Goal: Information Seeking & Learning: Learn about a topic

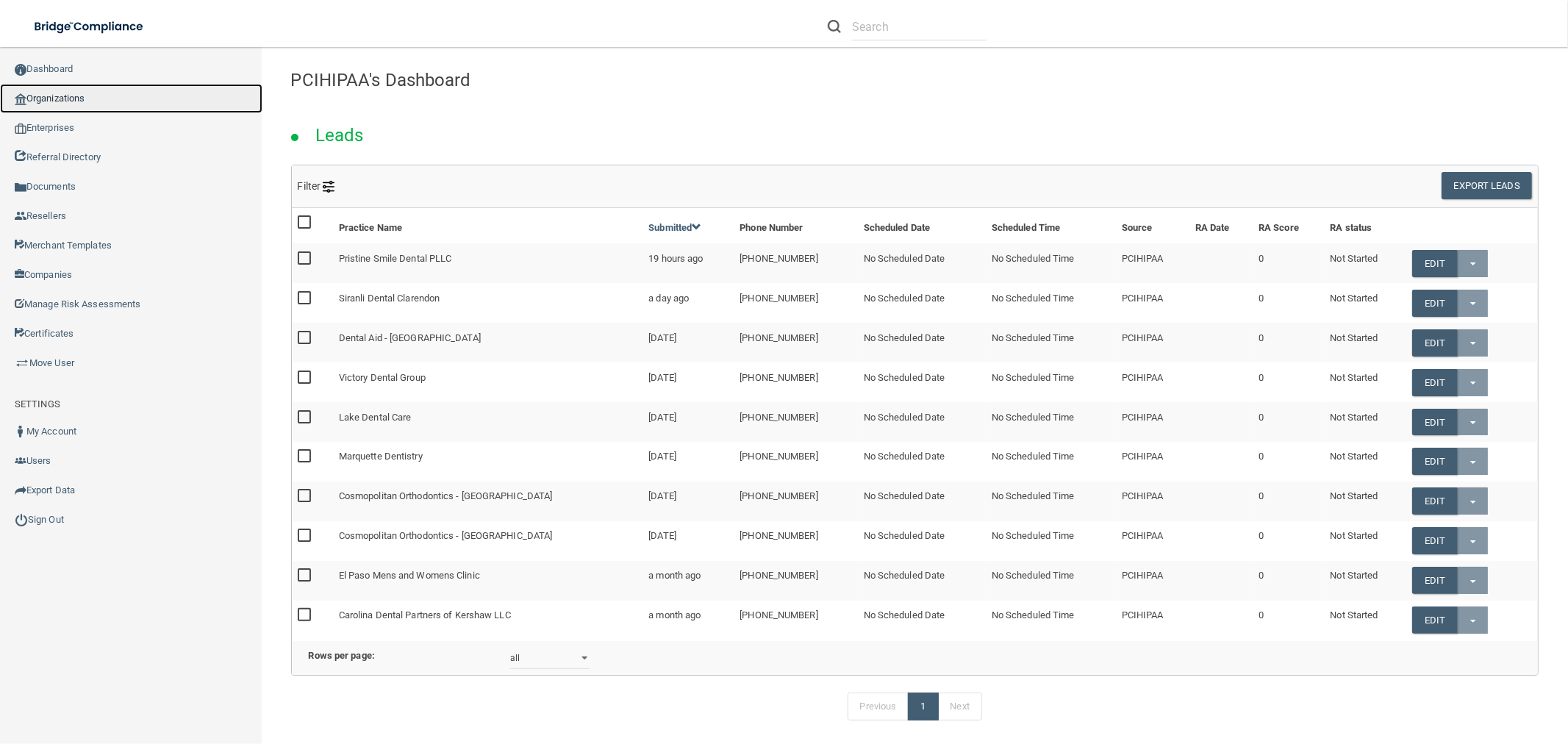
click at [191, 104] on link "Organizations" at bounding box center [131, 98] width 262 height 29
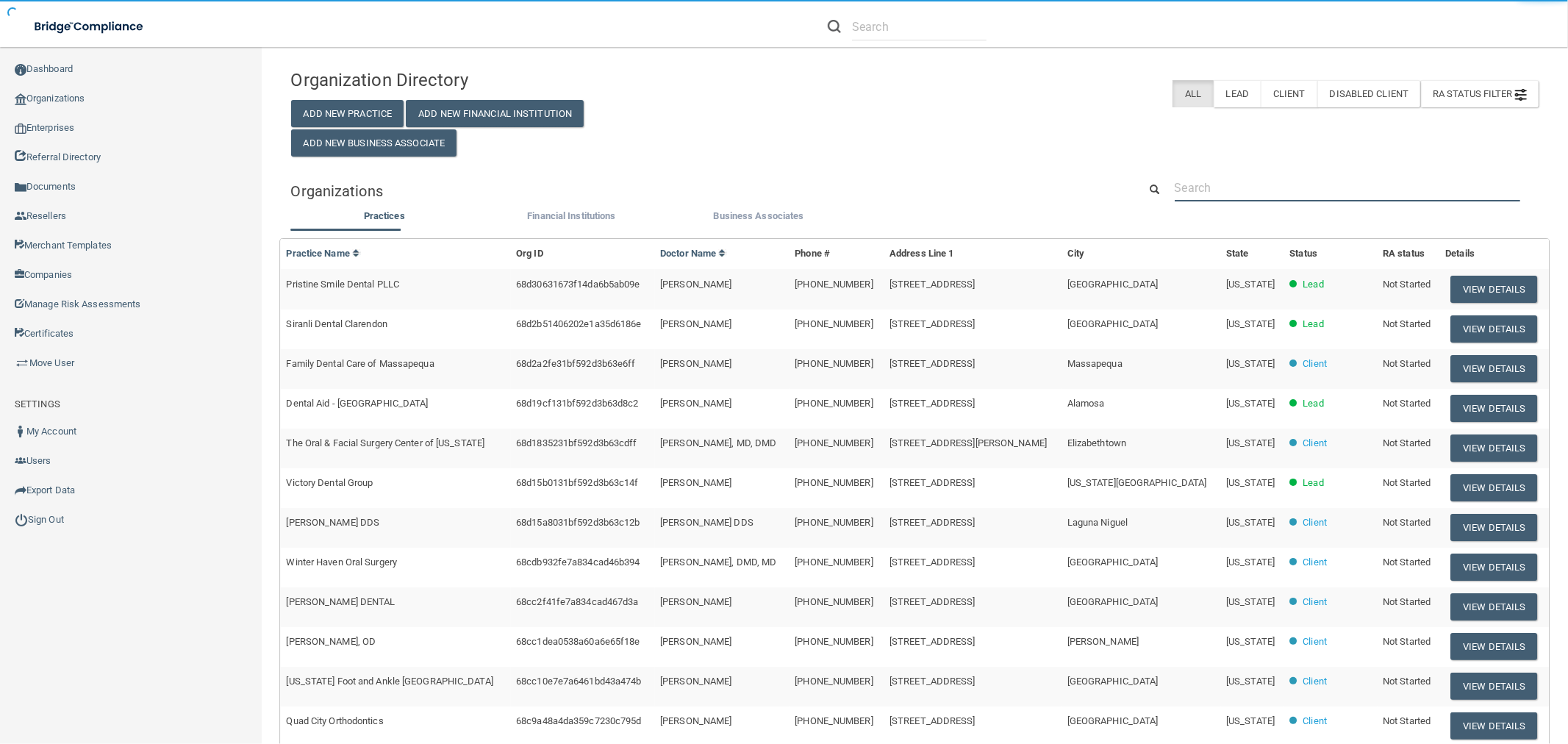
click at [1259, 185] on input "text" at bounding box center [1347, 188] width 345 height 27
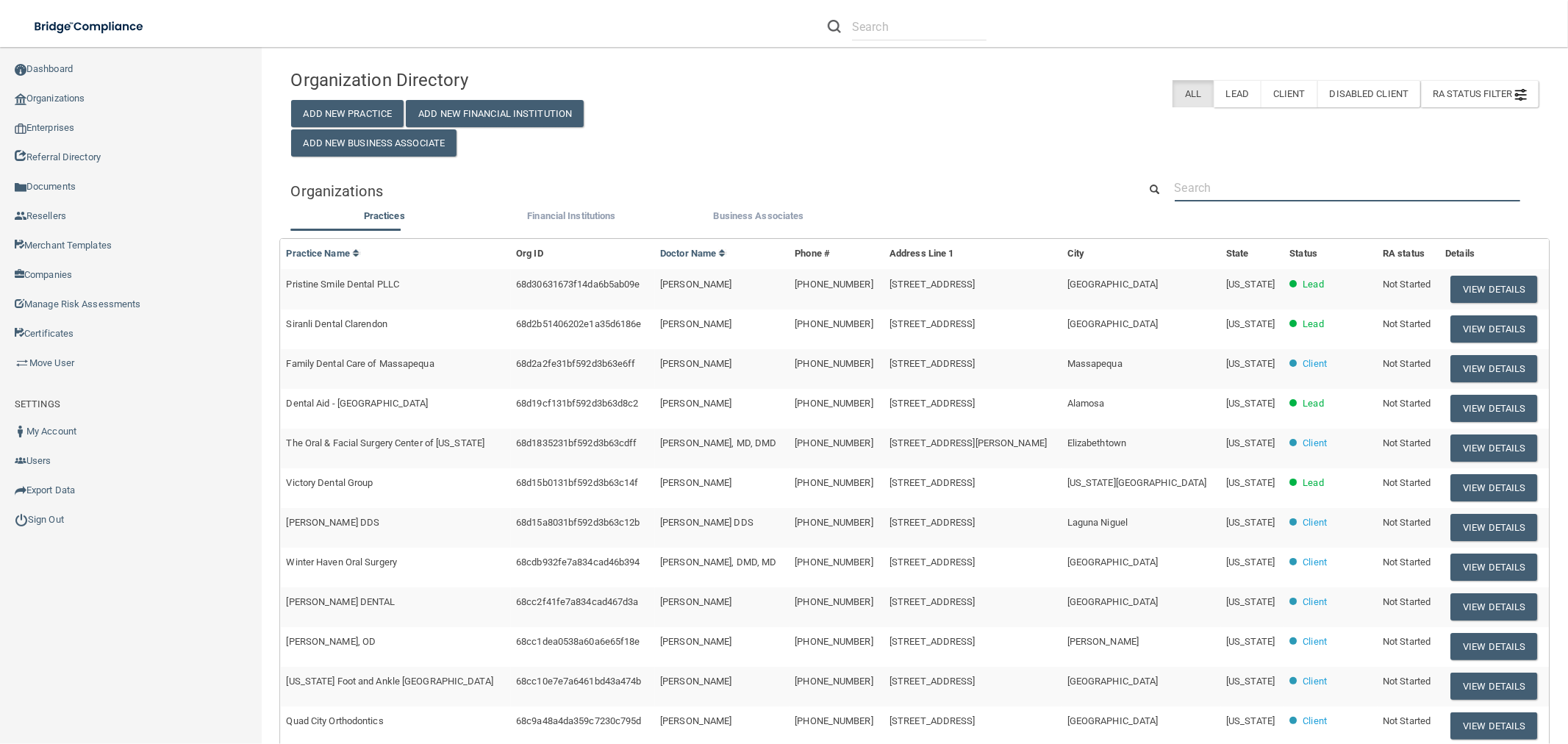
type input "clacy"
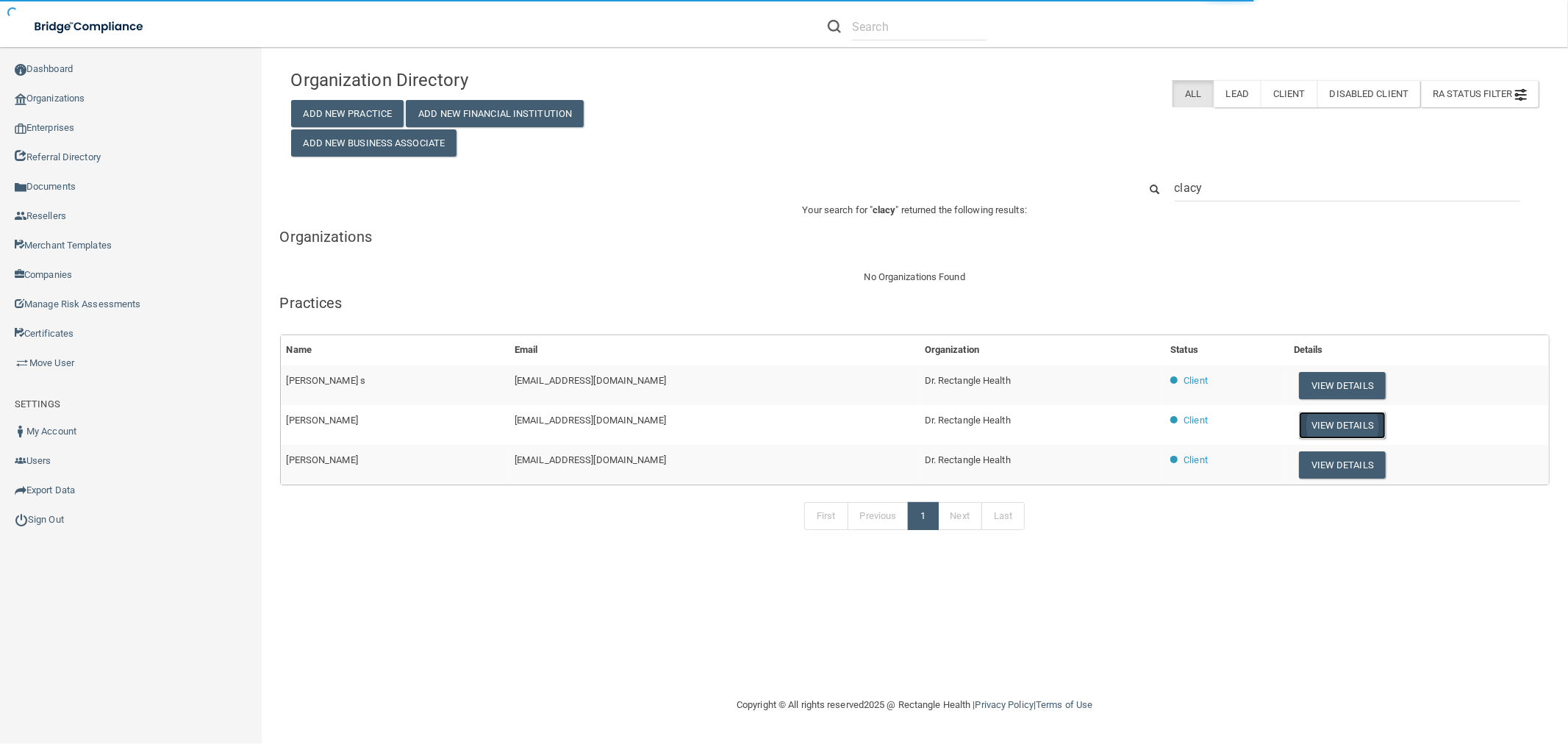
click at [1310, 426] on button "View Details" at bounding box center [1342, 424] width 87 height 27
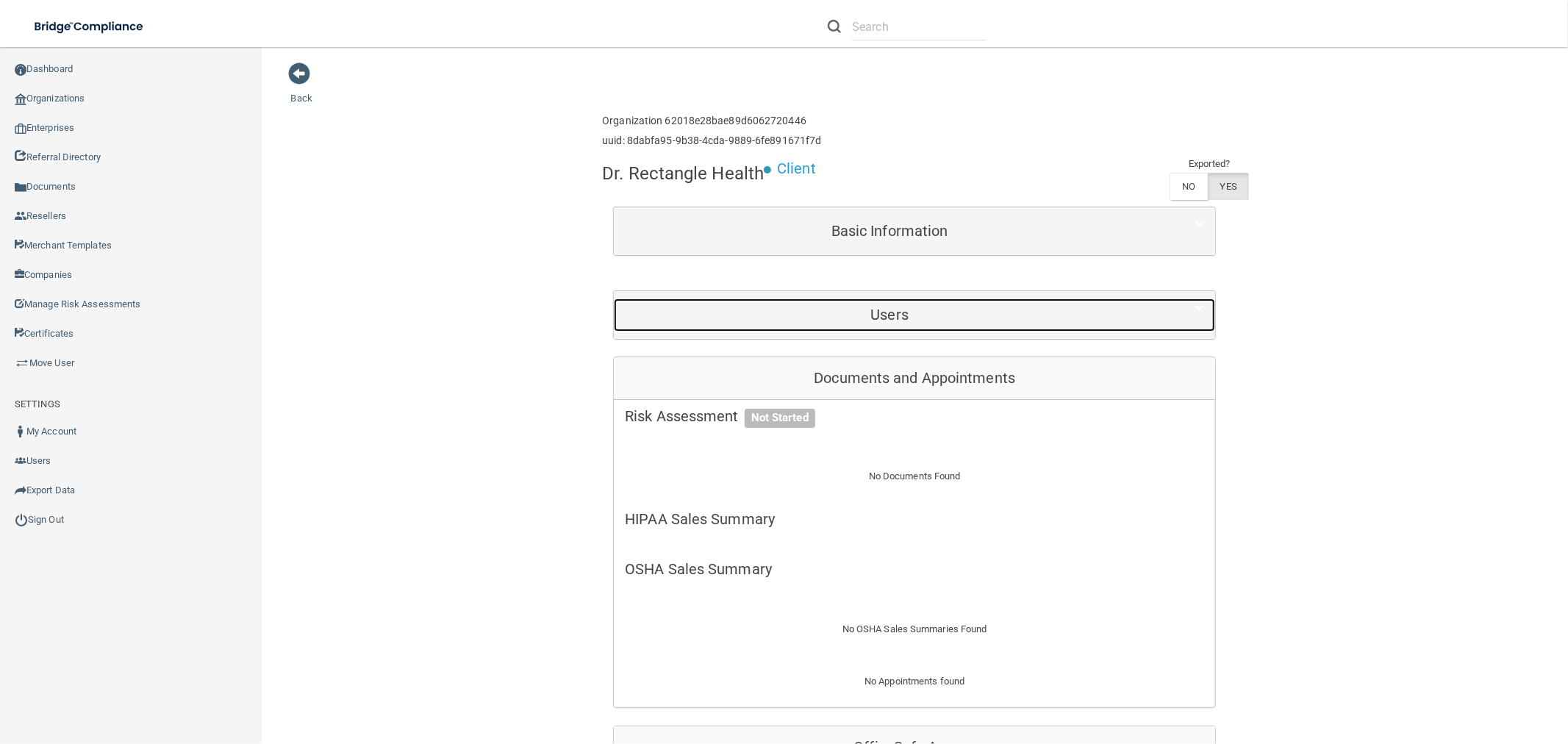
click at [910, 313] on h5 "Users" at bounding box center [889, 314] width 529 height 16
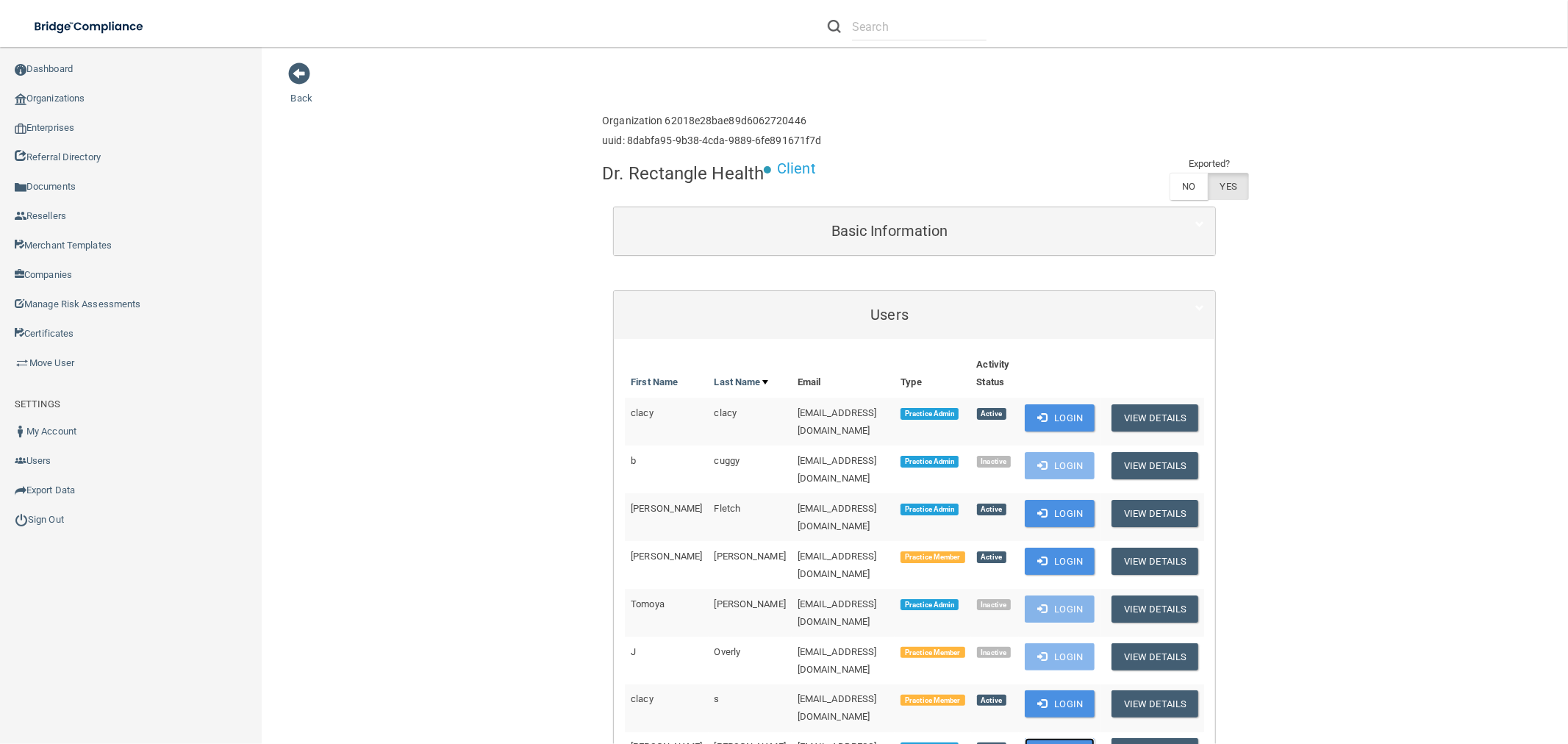
click at [1025, 738] on button "Login" at bounding box center [1060, 752] width 70 height 27
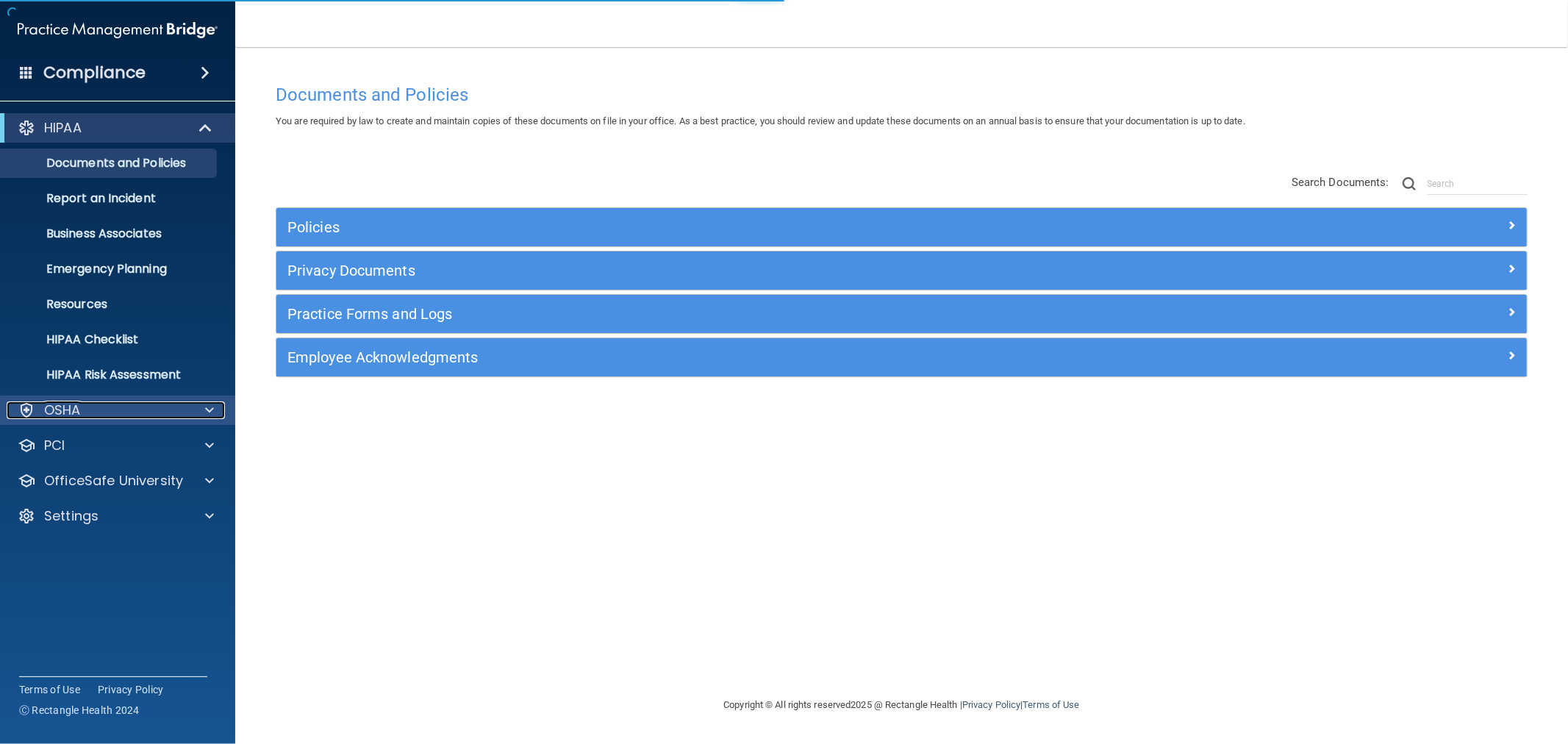
click at [67, 410] on p "OSHA" at bounding box center [62, 410] width 37 height 18
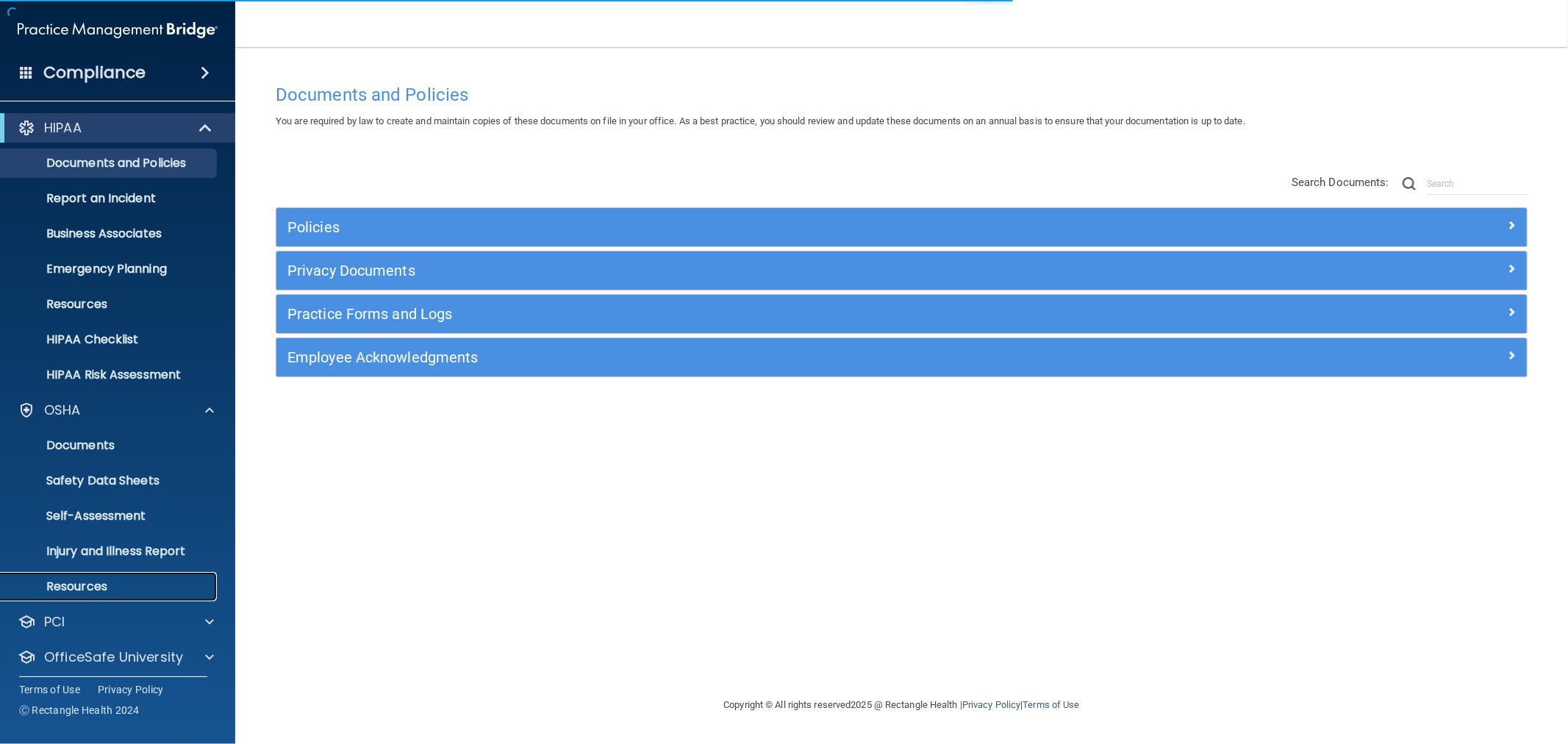
click at [96, 579] on p "Resources" at bounding box center [109, 587] width 201 height 15
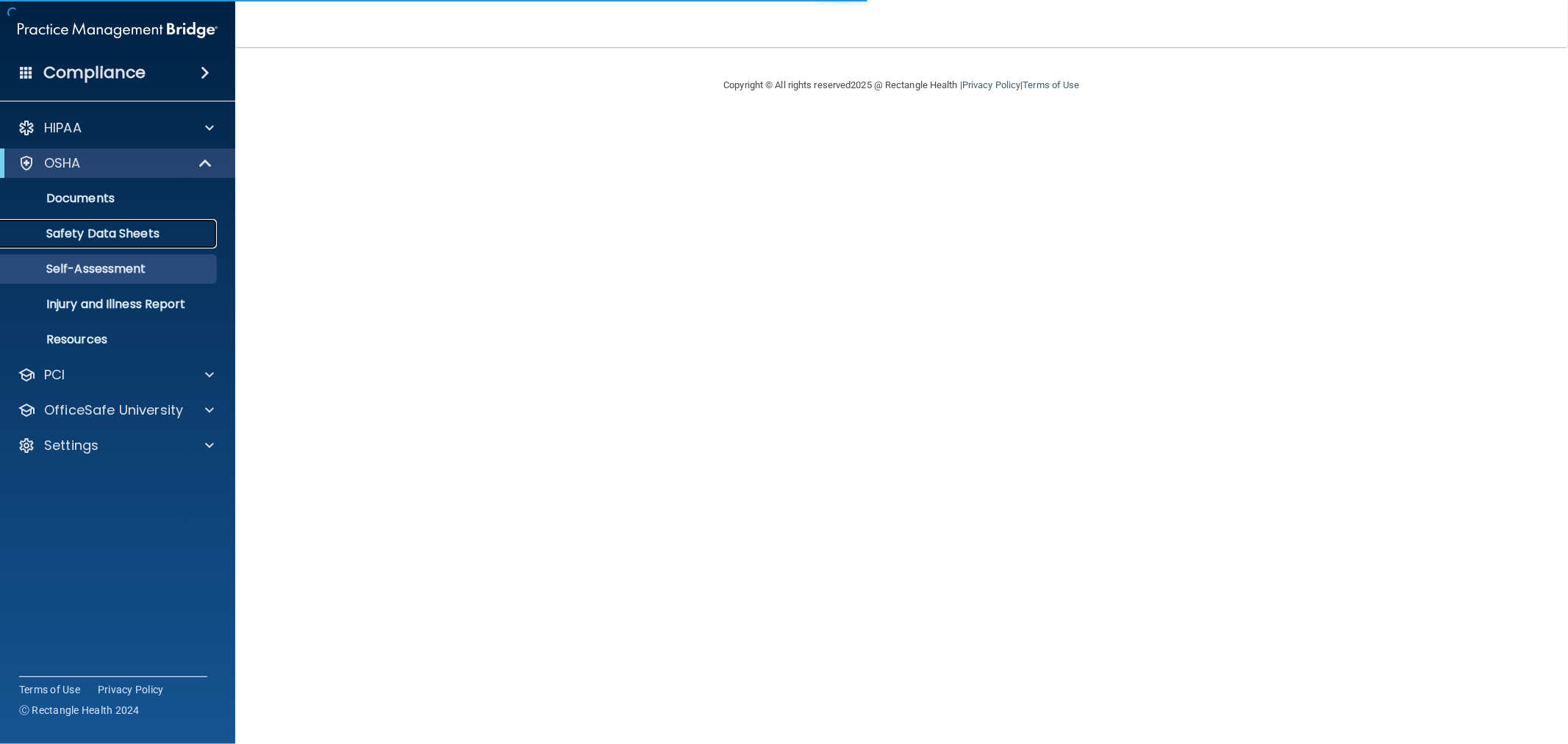
click at [79, 245] on link "Safety Data Sheets" at bounding box center [101, 233] width 232 height 29
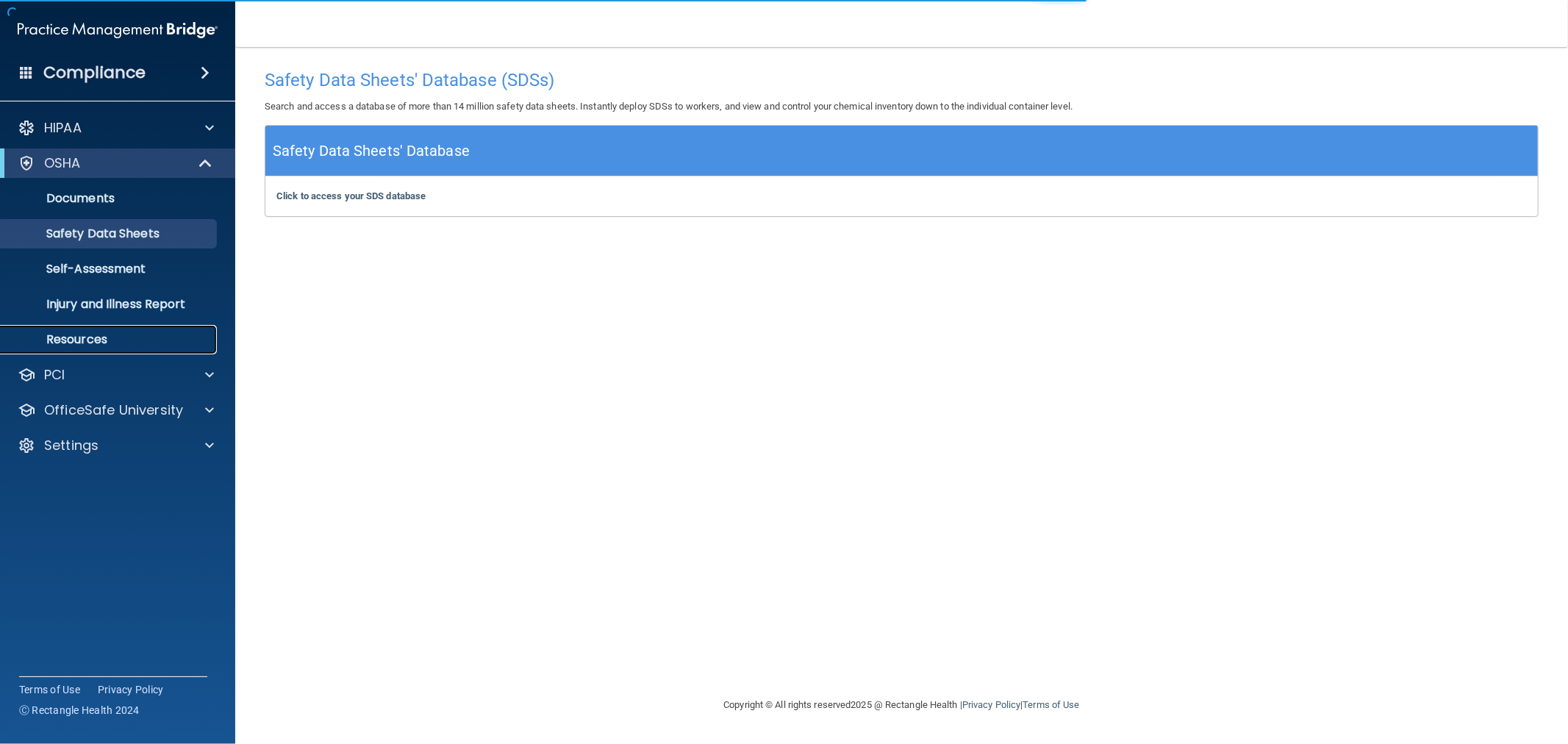
click at [63, 342] on p "Resources" at bounding box center [109, 339] width 201 height 15
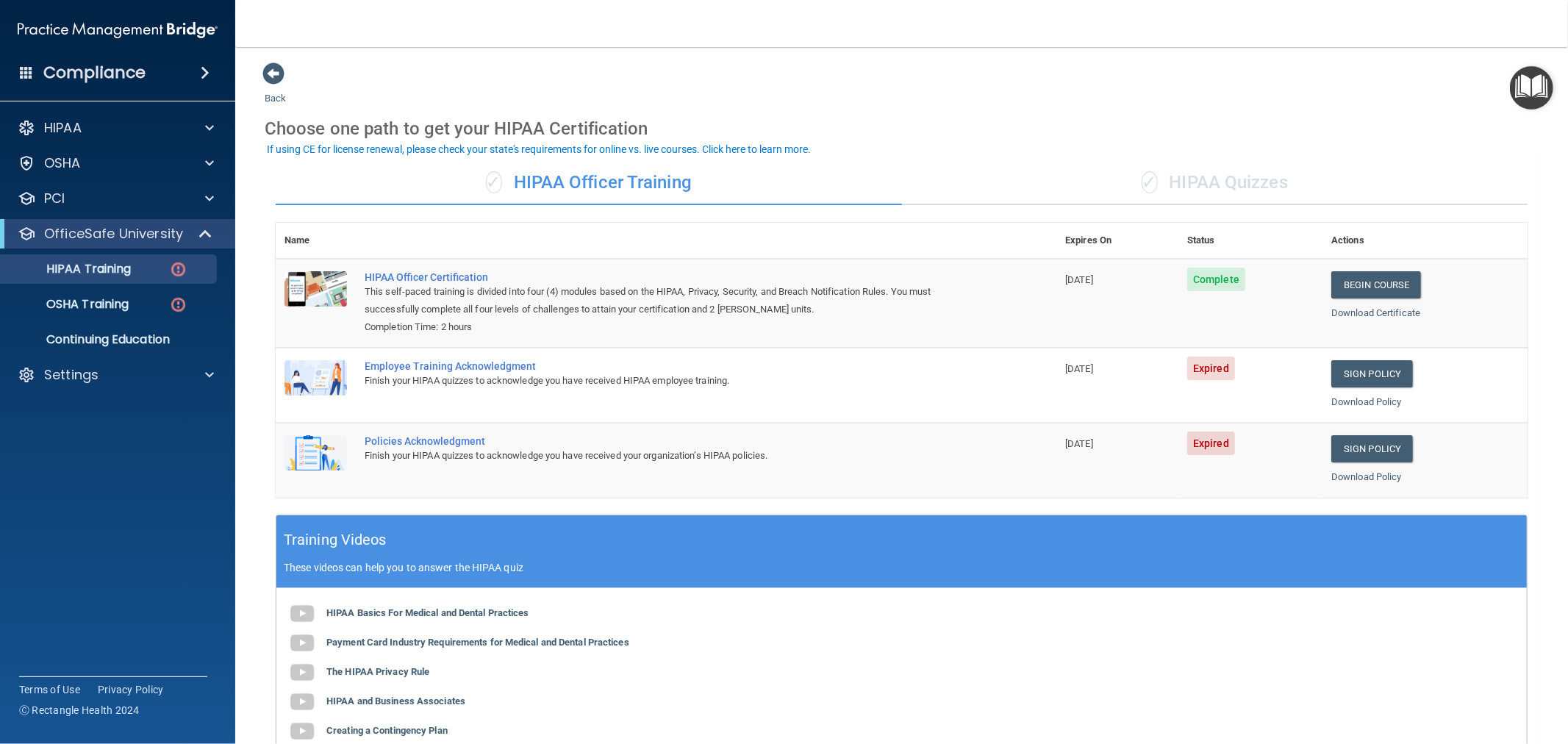
click at [74, 145] on div "HIPAA Documents and Policies Report an Incident Business Associates Emergency P…" at bounding box center [118, 255] width 236 height 294
click at [64, 149] on div "OSHA" at bounding box center [118, 162] width 236 height 29
click at [68, 159] on p "OSHA" at bounding box center [62, 163] width 37 height 18
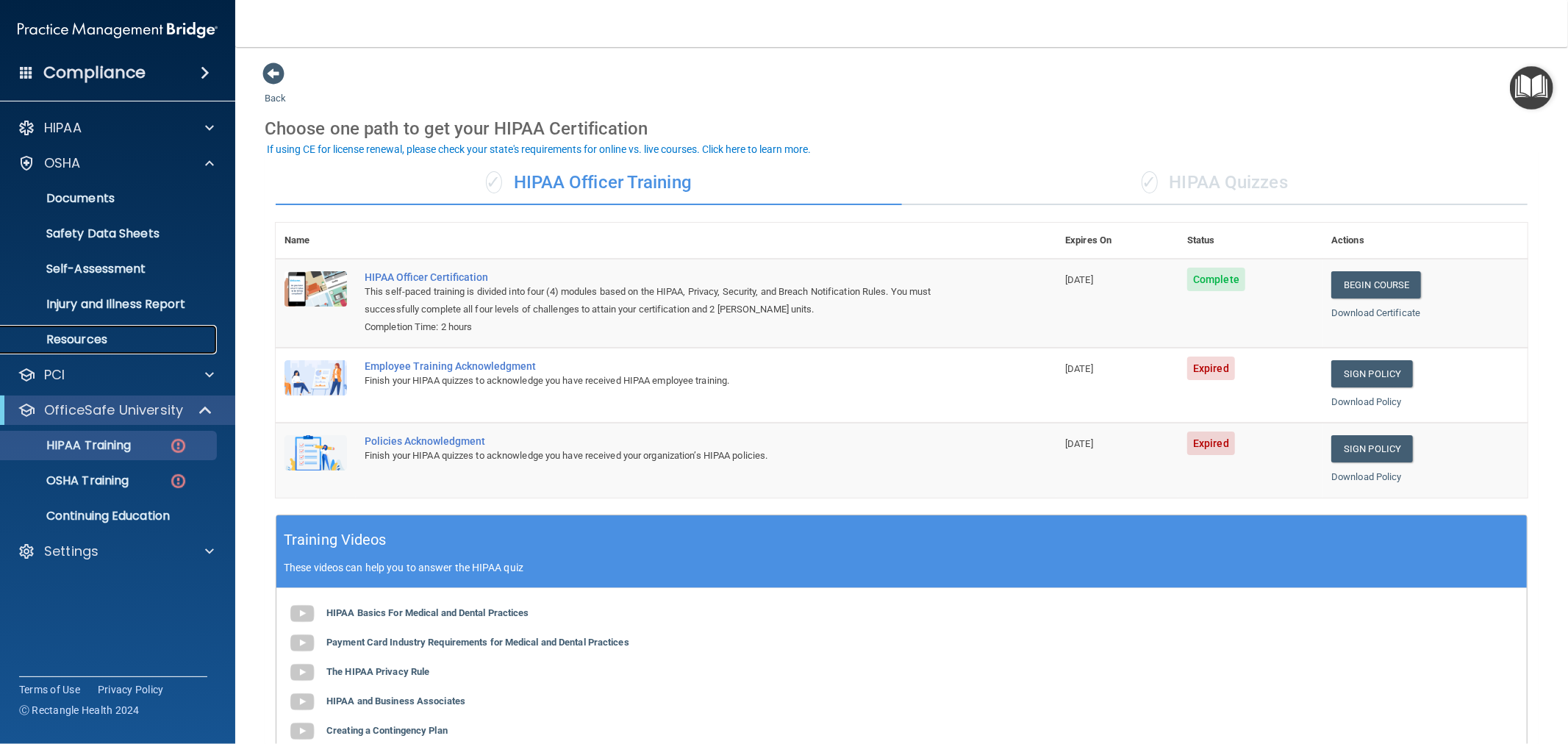
click at [58, 343] on p "Resources" at bounding box center [109, 339] width 201 height 15
